Goal: Find specific page/section: Find specific page/section

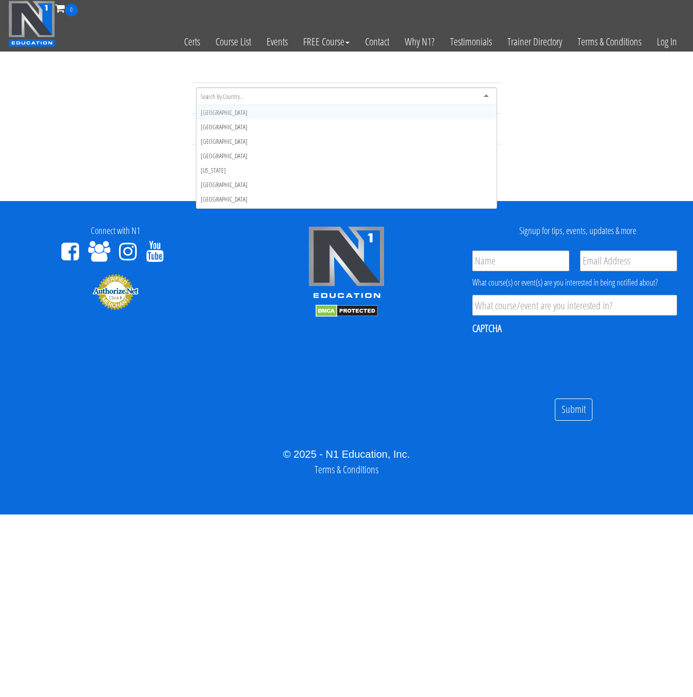
click at [270, 98] on div at bounding box center [346, 96] width 301 height 19
type input "unit"
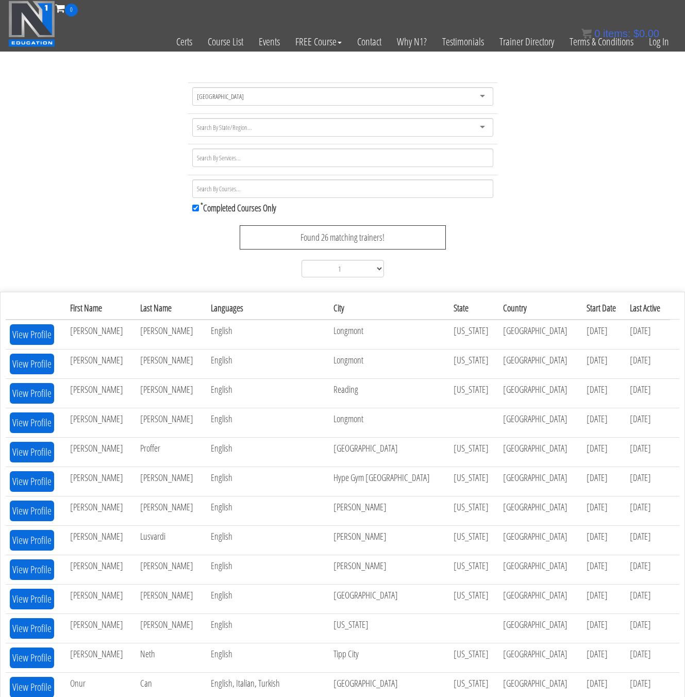
click at [217, 131] on input "select-one" at bounding box center [225, 127] width 56 height 9
type input "tex"
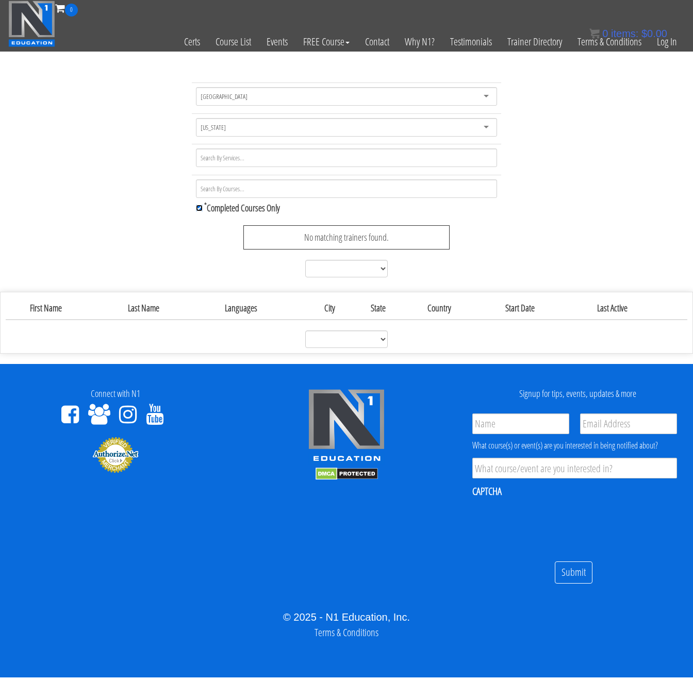
click at [197, 209] on input "* Completed Courses Only" at bounding box center [199, 208] width 7 height 7
checkbox input "false"
click at [219, 131] on div "[US_STATE]" at bounding box center [346, 127] width 301 height 19
click at [218, 130] on div "[US_STATE]" at bounding box center [346, 127] width 301 height 19
drag, startPoint x: 221, startPoint y: 127, endPoint x: 173, endPoint y: 120, distance: 48.0
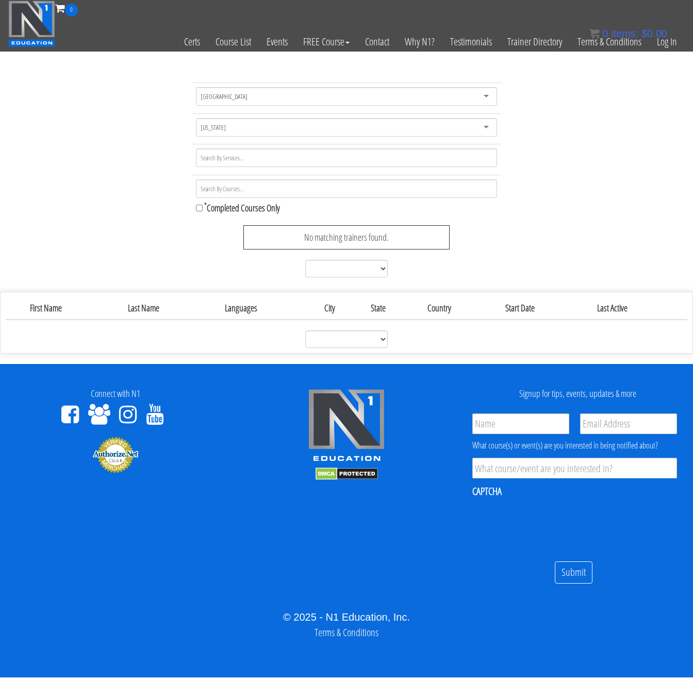
click at [173, 120] on div "[GEOGRAPHIC_DATA] [GEOGRAPHIC_DATA] [GEOGRAPHIC_DATA] [GEOGRAPHIC_DATA] [GEOGRA…" at bounding box center [346, 181] width 693 height 199
click at [237, 123] on div "[US_STATE]" at bounding box center [346, 127] width 301 height 19
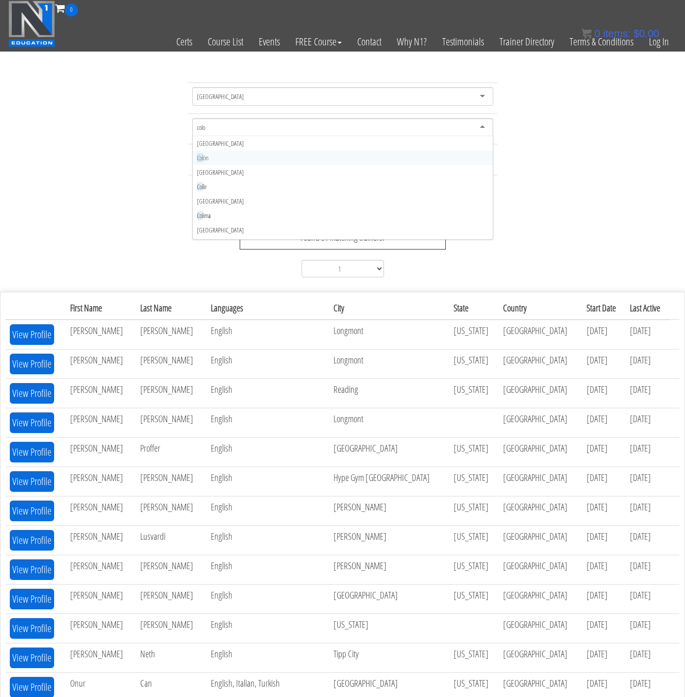
type input "color"
